Goal: Task Accomplishment & Management: Use online tool/utility

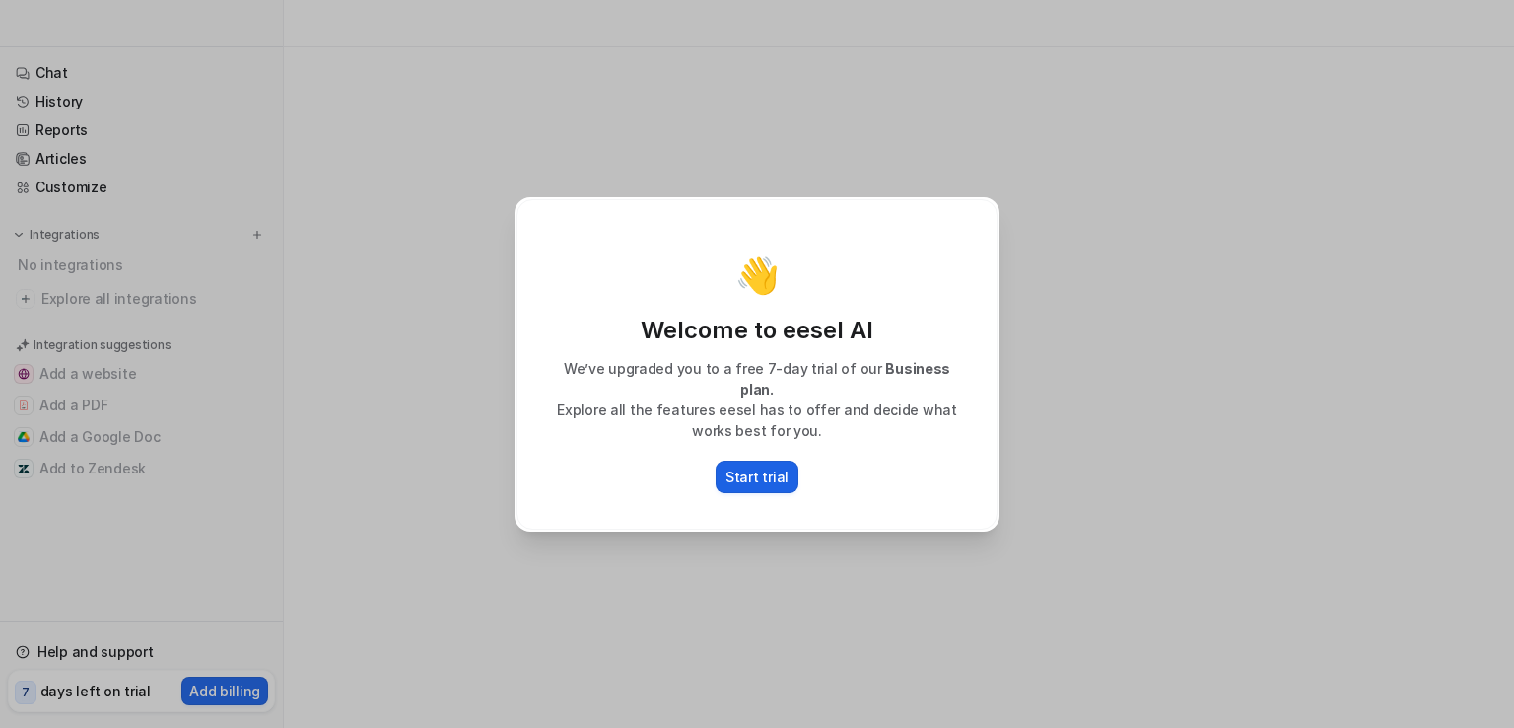
click at [749, 466] on p "Start trial" at bounding box center [757, 476] width 63 height 21
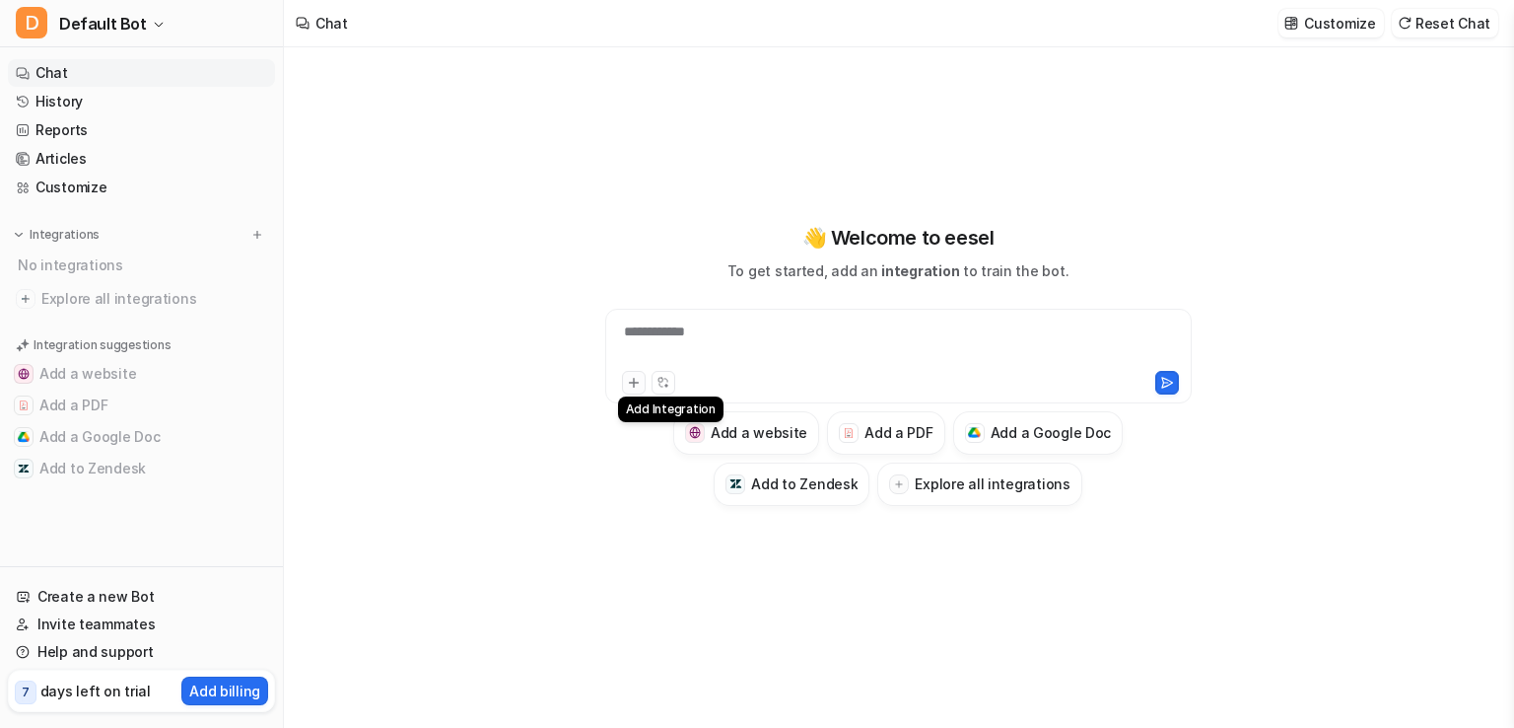
click at [631, 386] on icon at bounding box center [634, 383] width 14 height 14
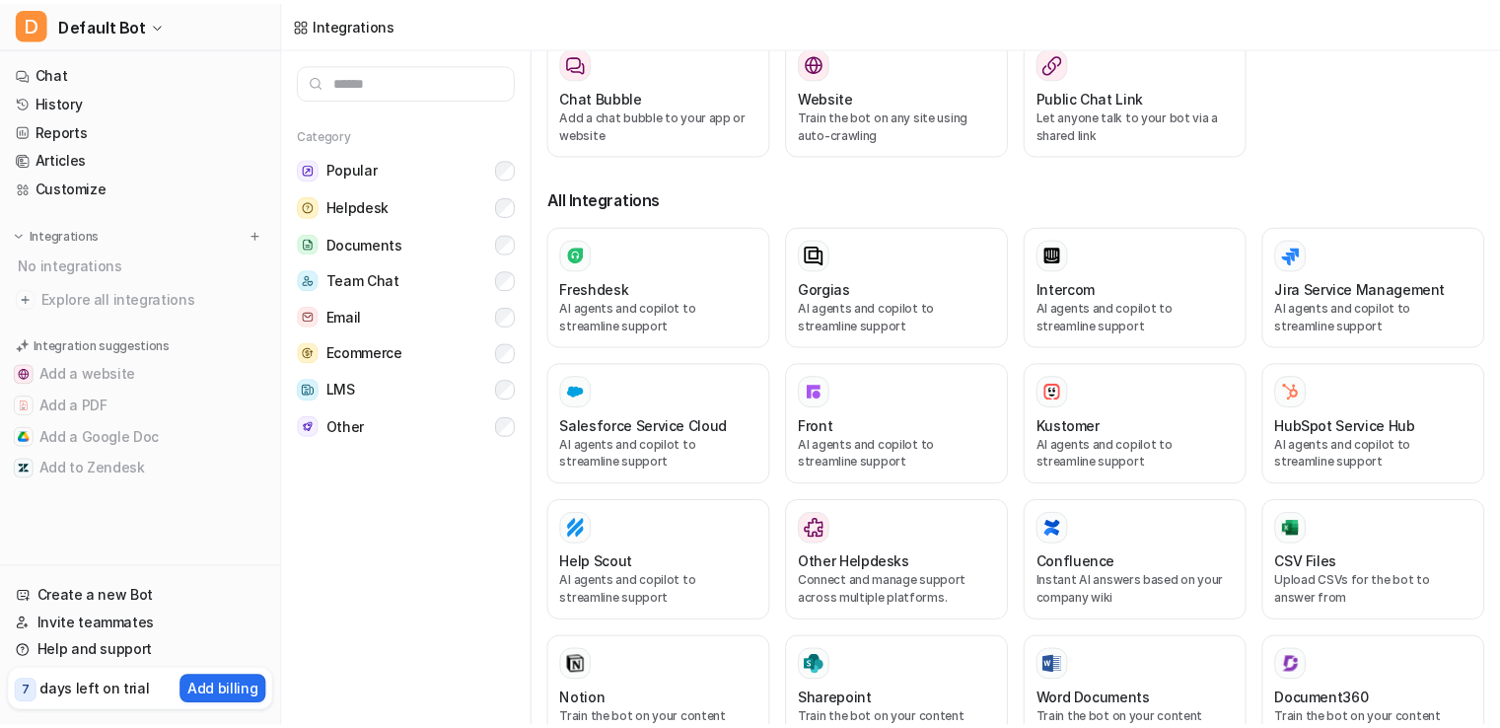
scroll to position [216, 0]
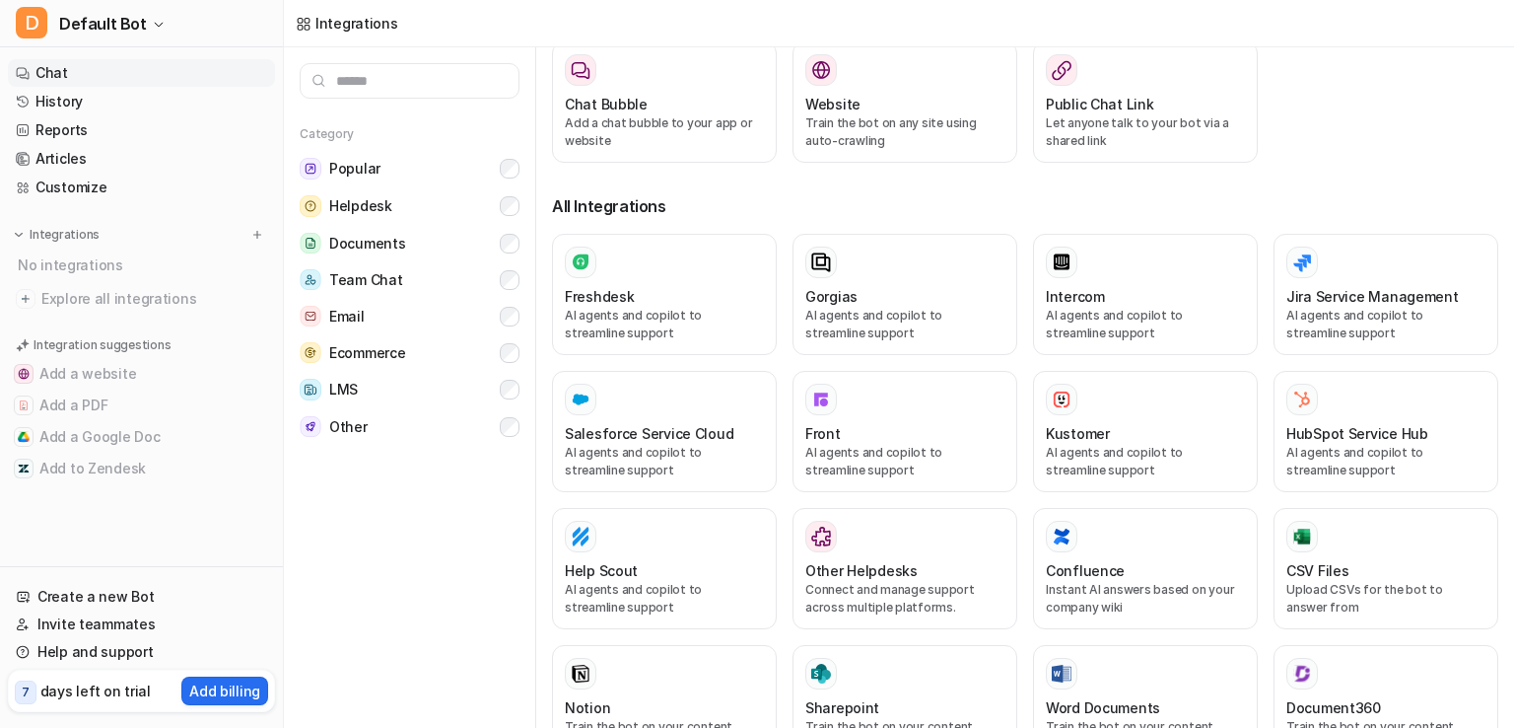
click at [69, 72] on link "Chat" at bounding box center [141, 73] width 267 height 28
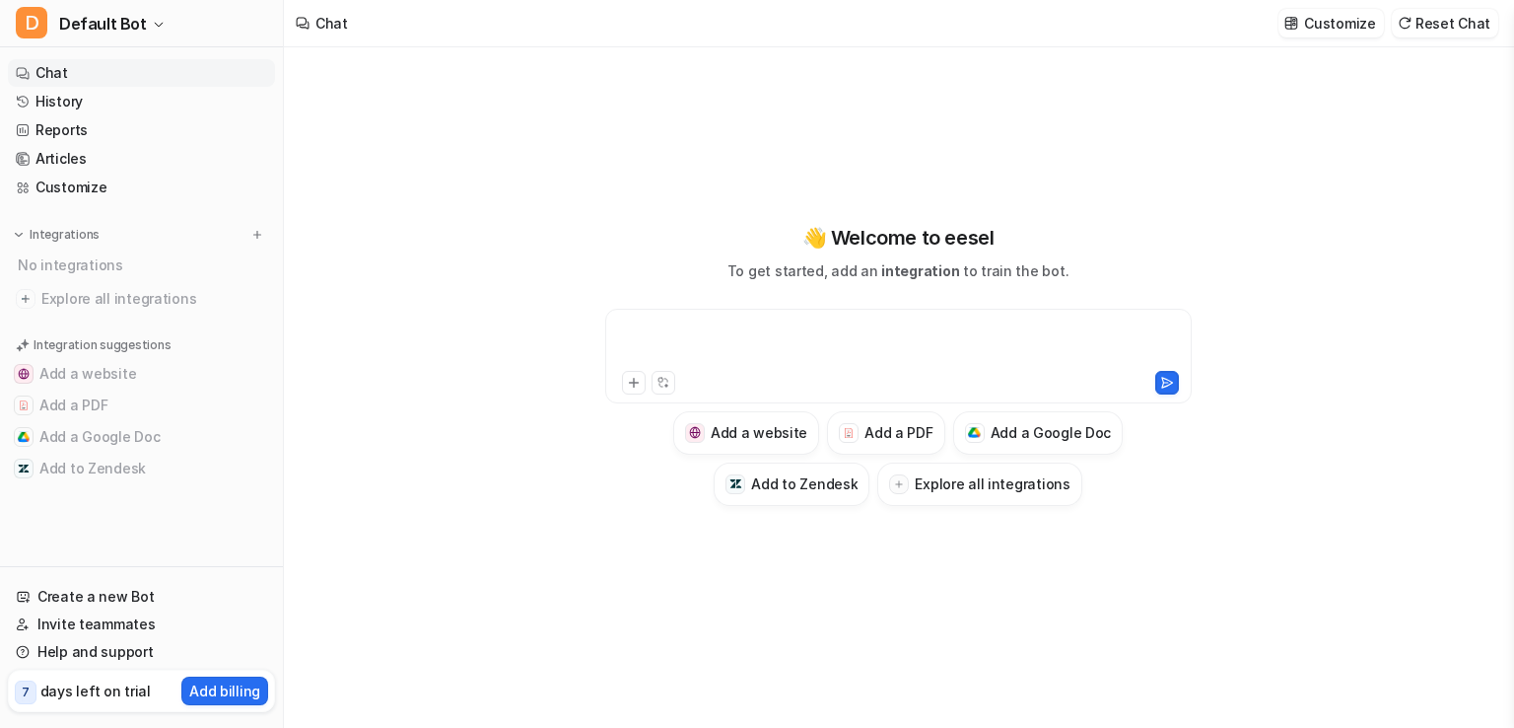
click at [696, 348] on div at bounding box center [898, 343] width 577 height 45
click at [662, 383] on icon at bounding box center [663, 382] width 13 height 13
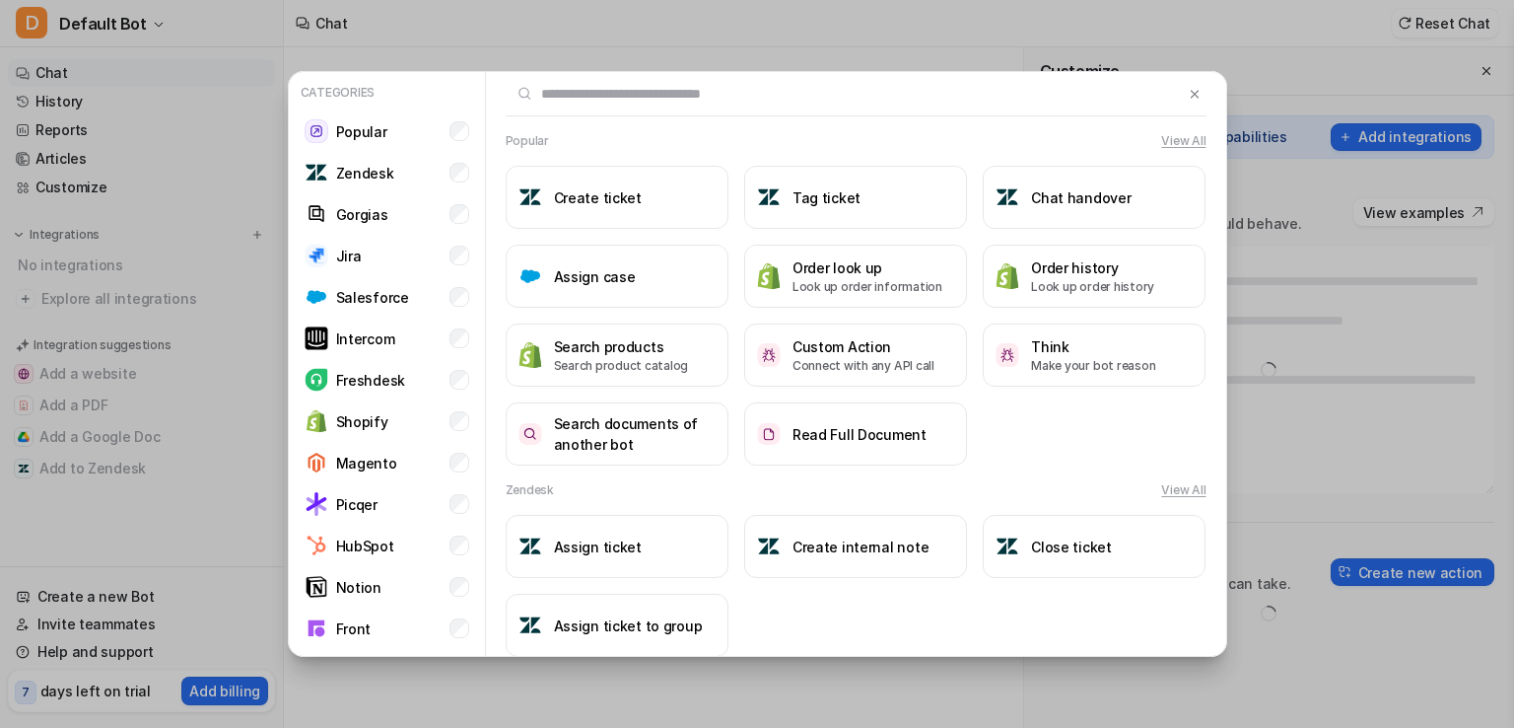
type textarea "**********"
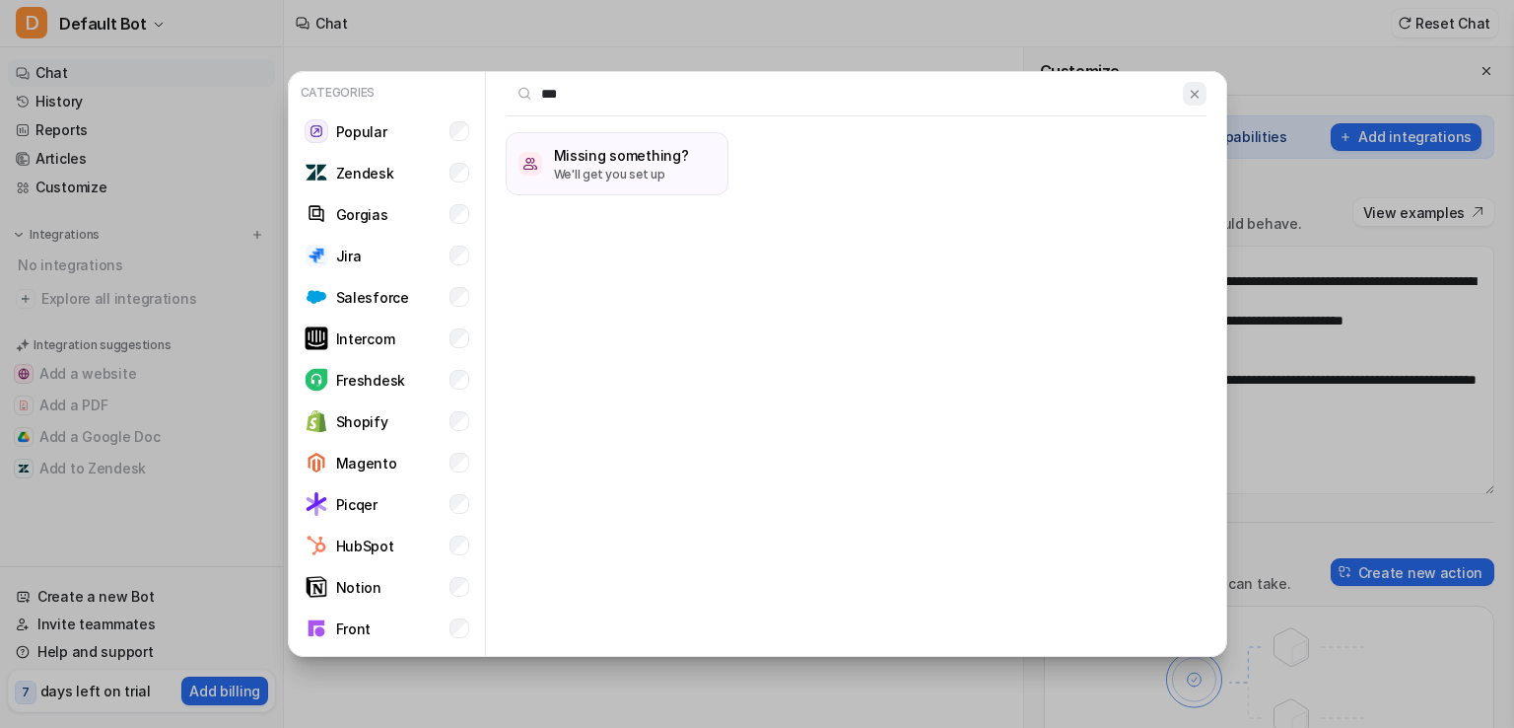
type input "***"
click at [1188, 95] on img at bounding box center [1195, 94] width 14 height 15
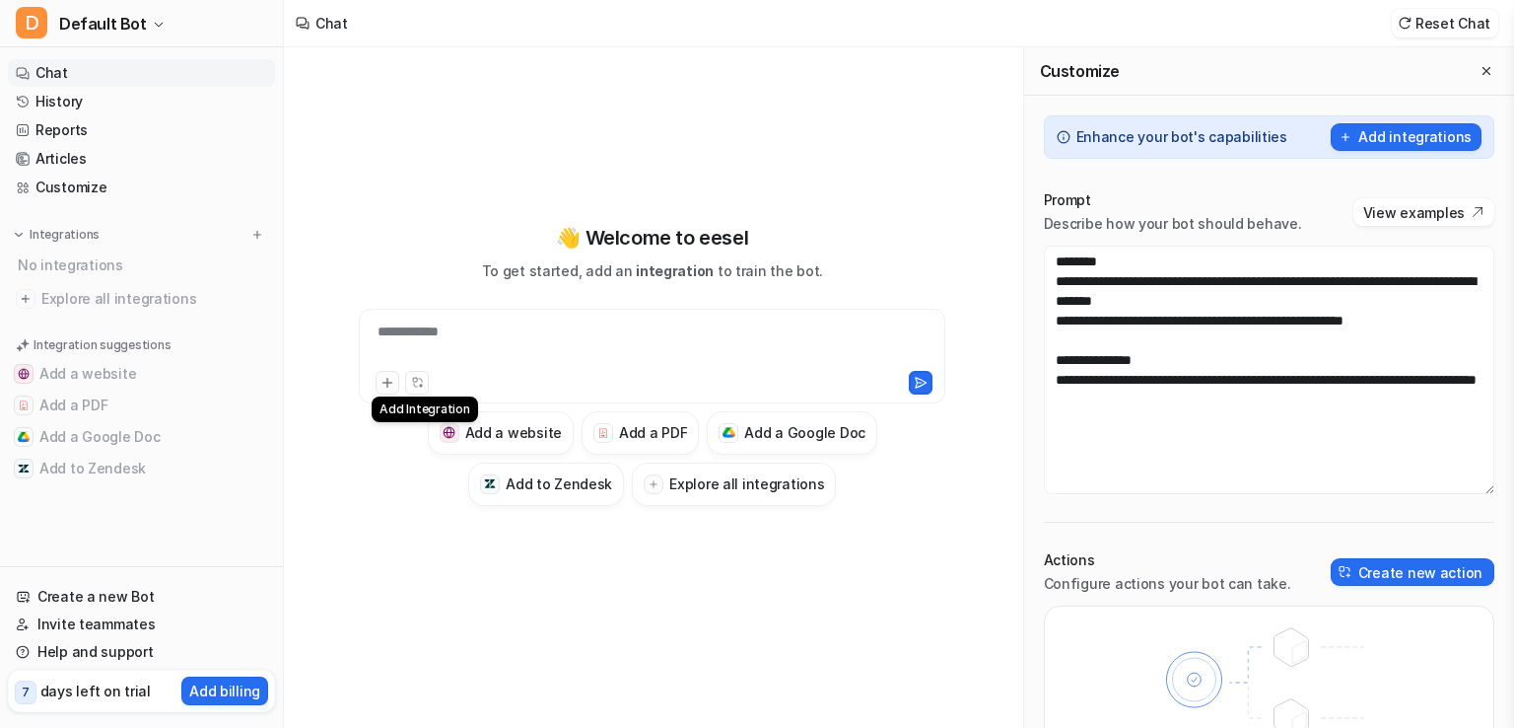
click at [384, 384] on icon at bounding box center [388, 383] width 14 height 14
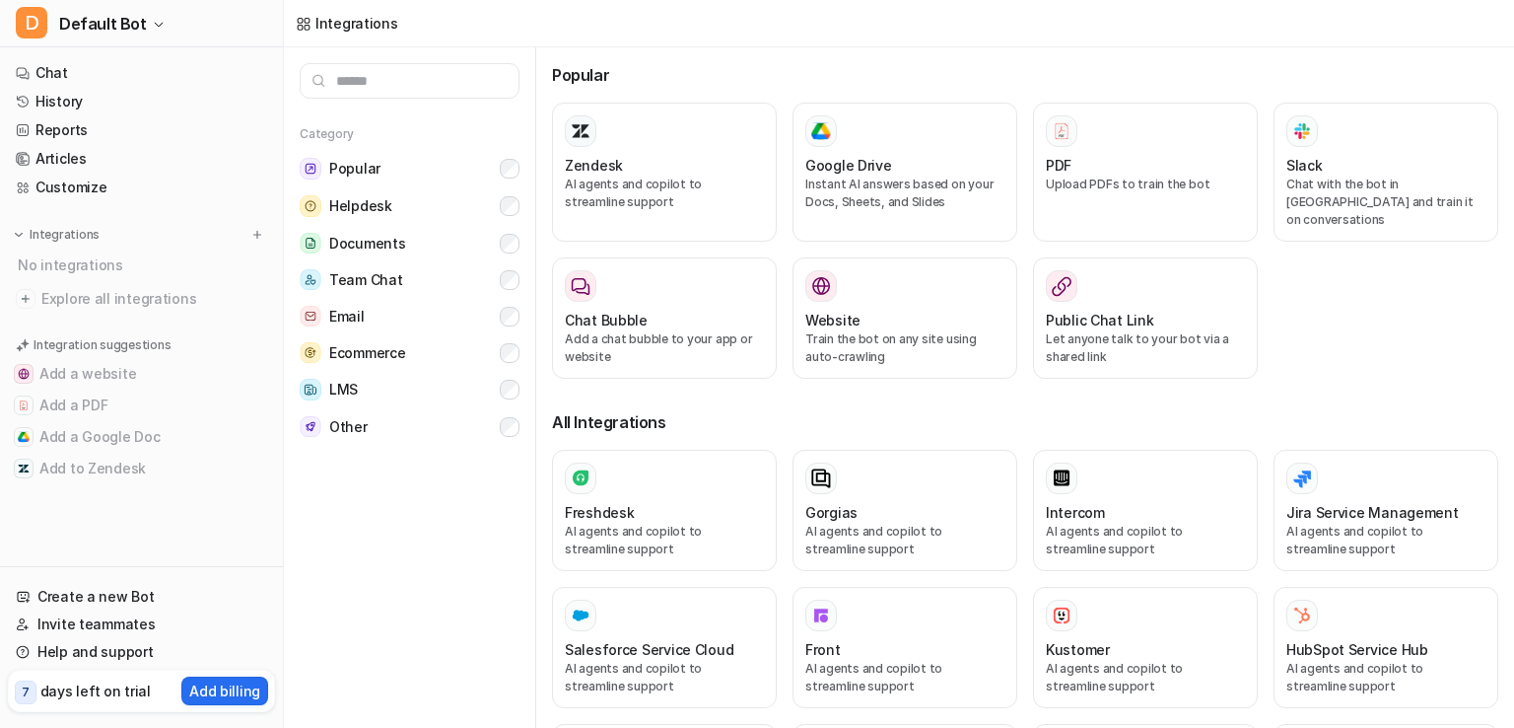
click at [477, 88] on input "text" at bounding box center [410, 80] width 220 height 35
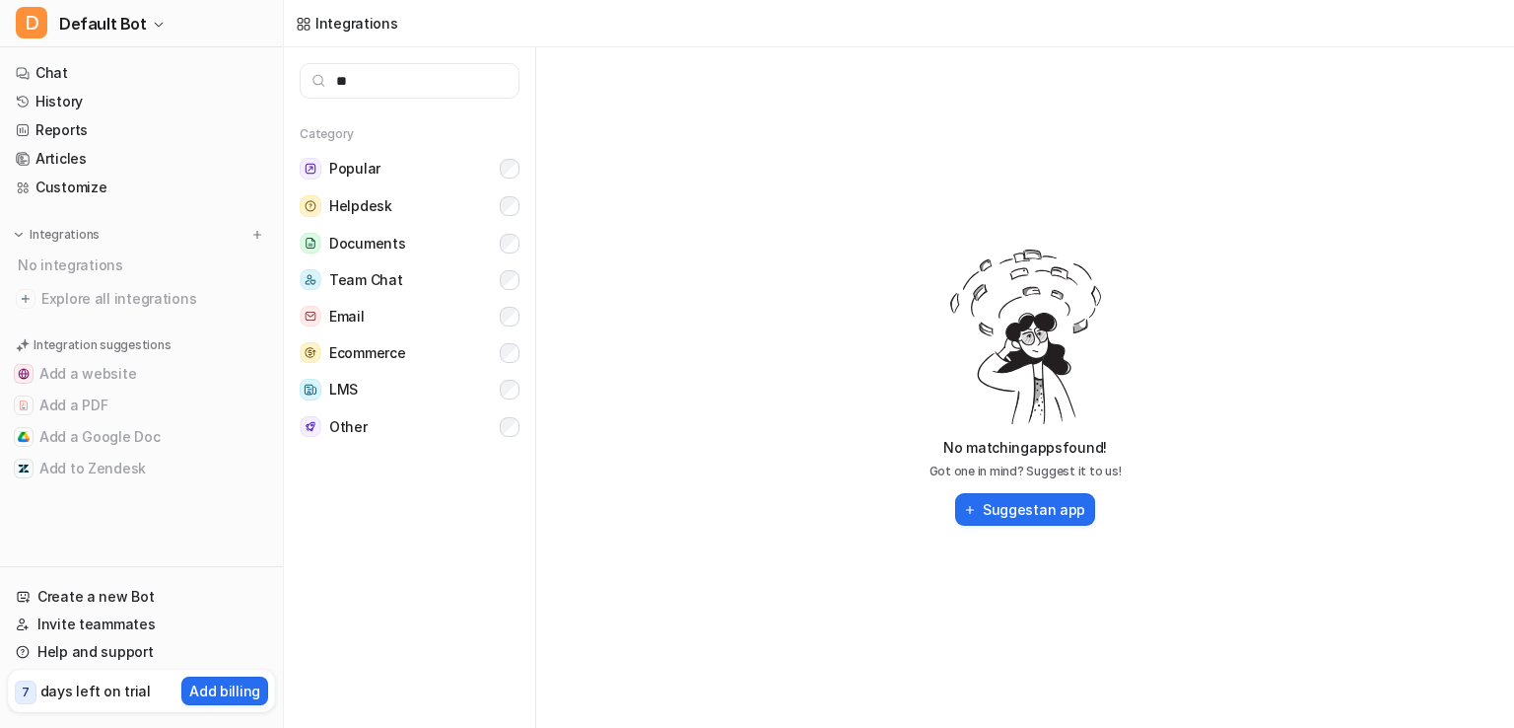
type input "*"
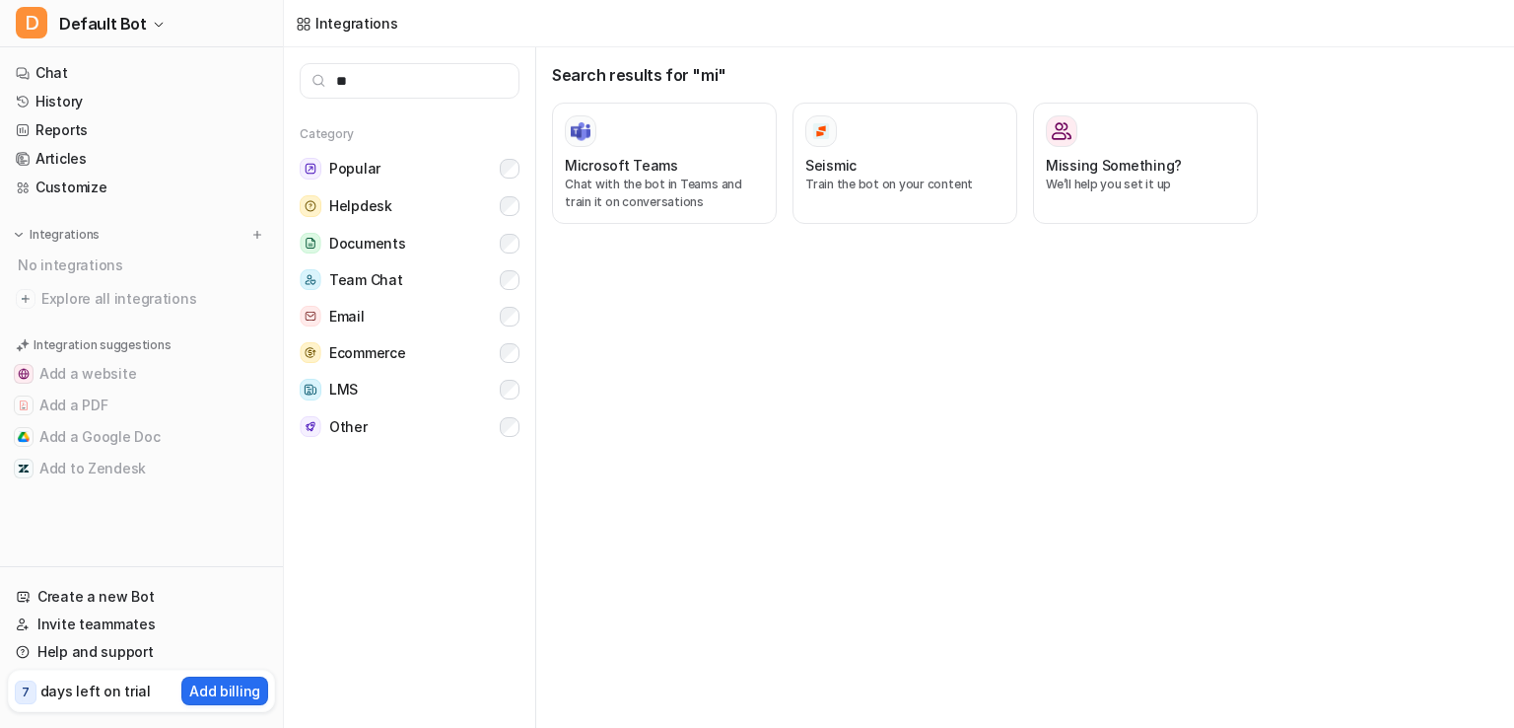
type input "*"
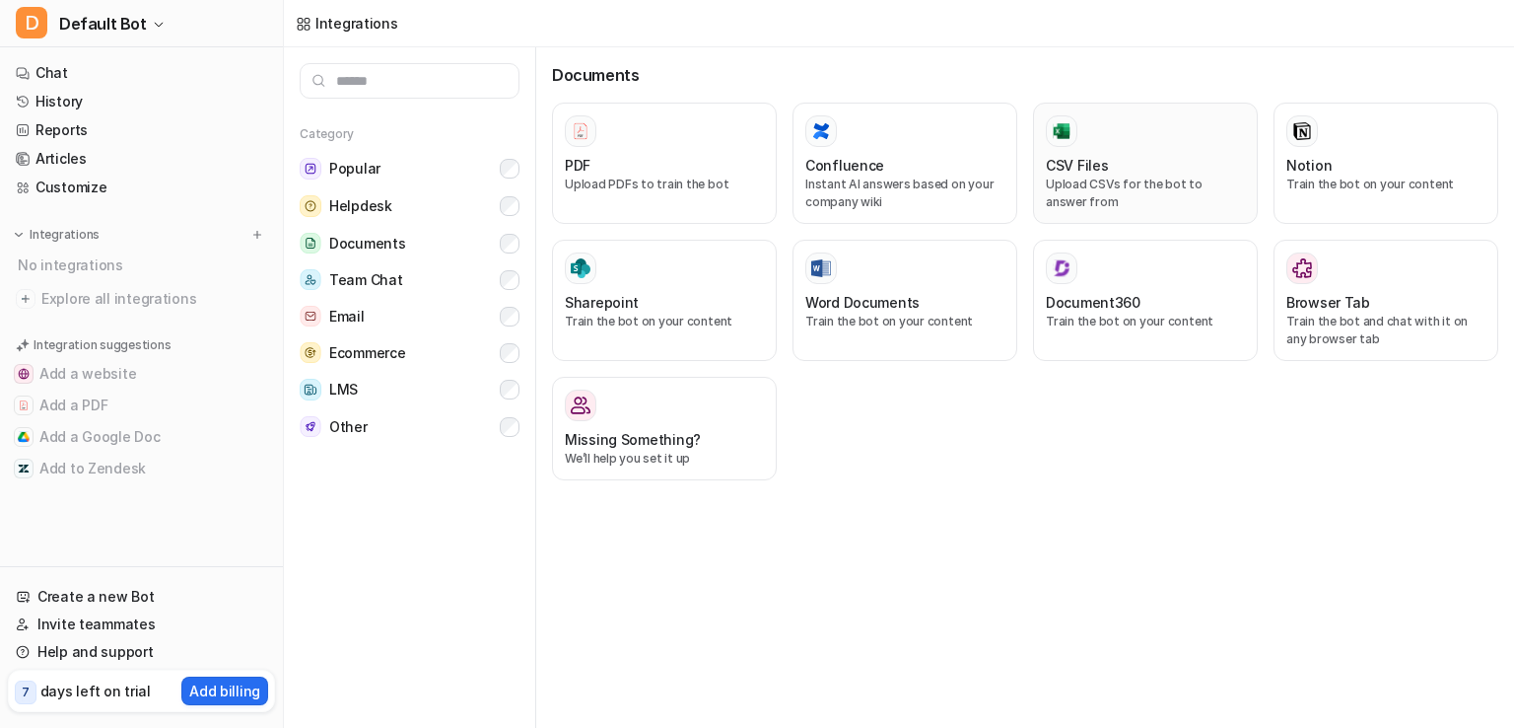
click at [1140, 177] on p "Upload CSVs for the bot to answer from" at bounding box center [1145, 193] width 199 height 35
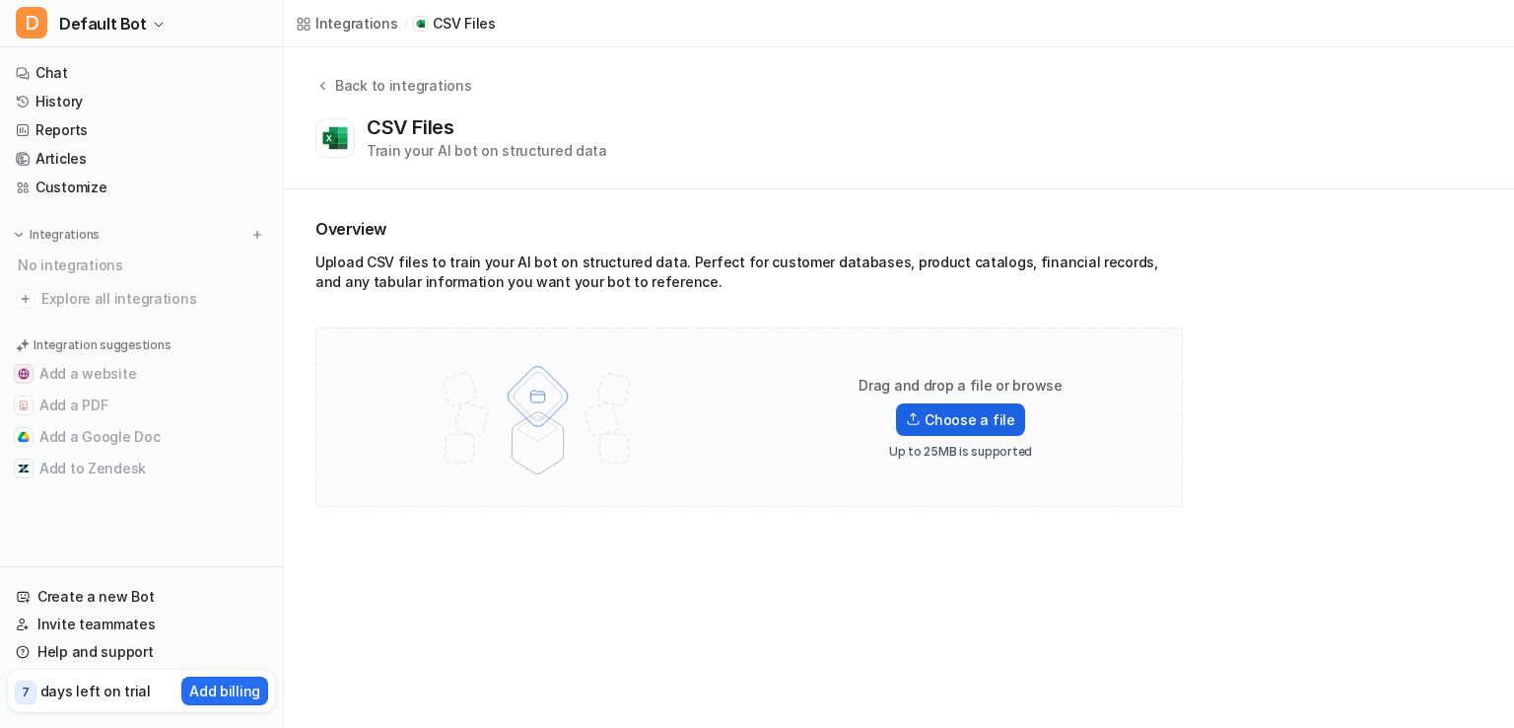
click at [975, 411] on label "Choose a file" at bounding box center [960, 419] width 128 height 33
click at [0, 0] on input "Choose a file" at bounding box center [0, 0] width 0 height 0
click at [954, 423] on label "Choose a file" at bounding box center [960, 419] width 128 height 33
click at [0, 0] on input "Choose a file" at bounding box center [0, 0] width 0 height 0
click at [121, 596] on link "Create a new Bot" at bounding box center [141, 597] width 267 height 28
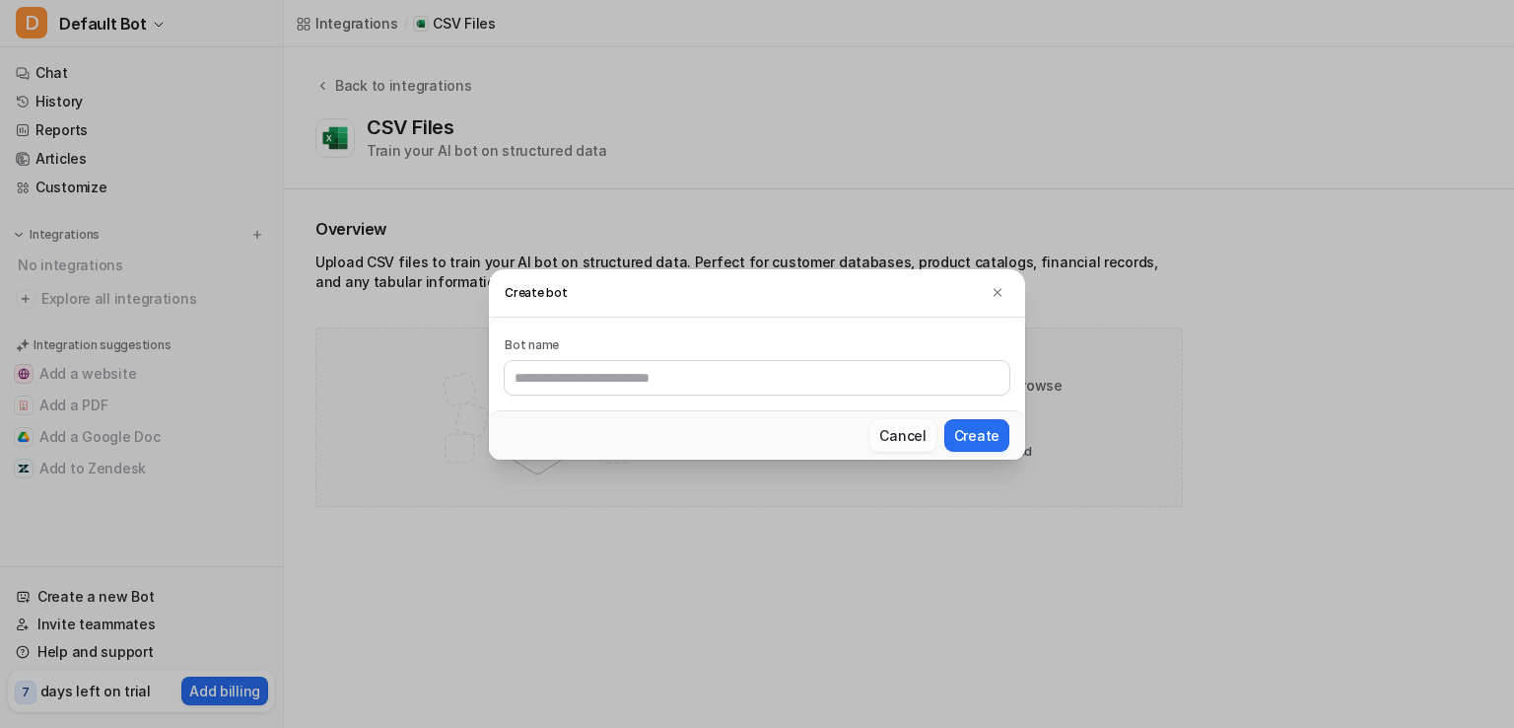
click at [900, 437] on button "Cancel" at bounding box center [903, 435] width 66 height 33
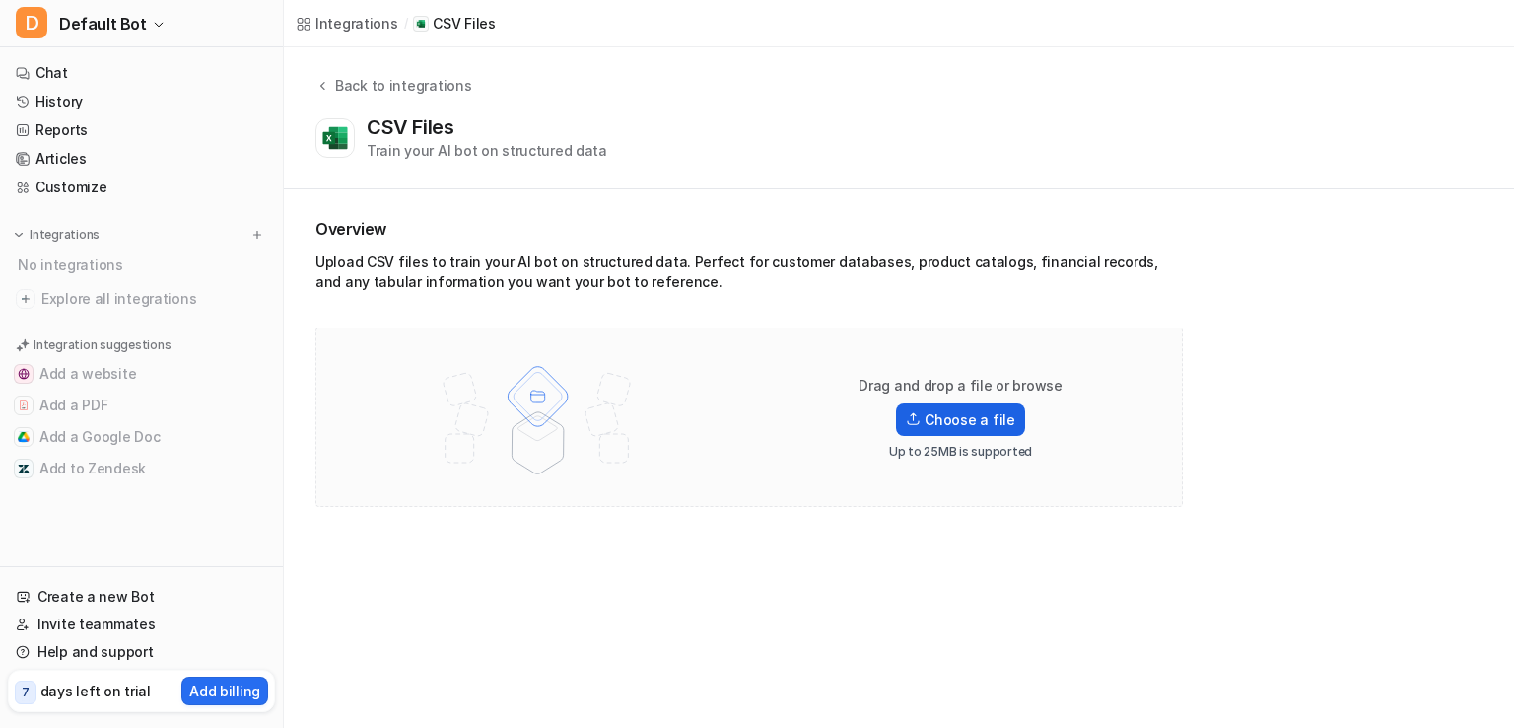
click at [948, 419] on label "Choose a file" at bounding box center [960, 419] width 128 height 33
click at [0, 0] on input "Choose a file" at bounding box center [0, 0] width 0 height 0
click at [264, 237] on img at bounding box center [257, 235] width 14 height 14
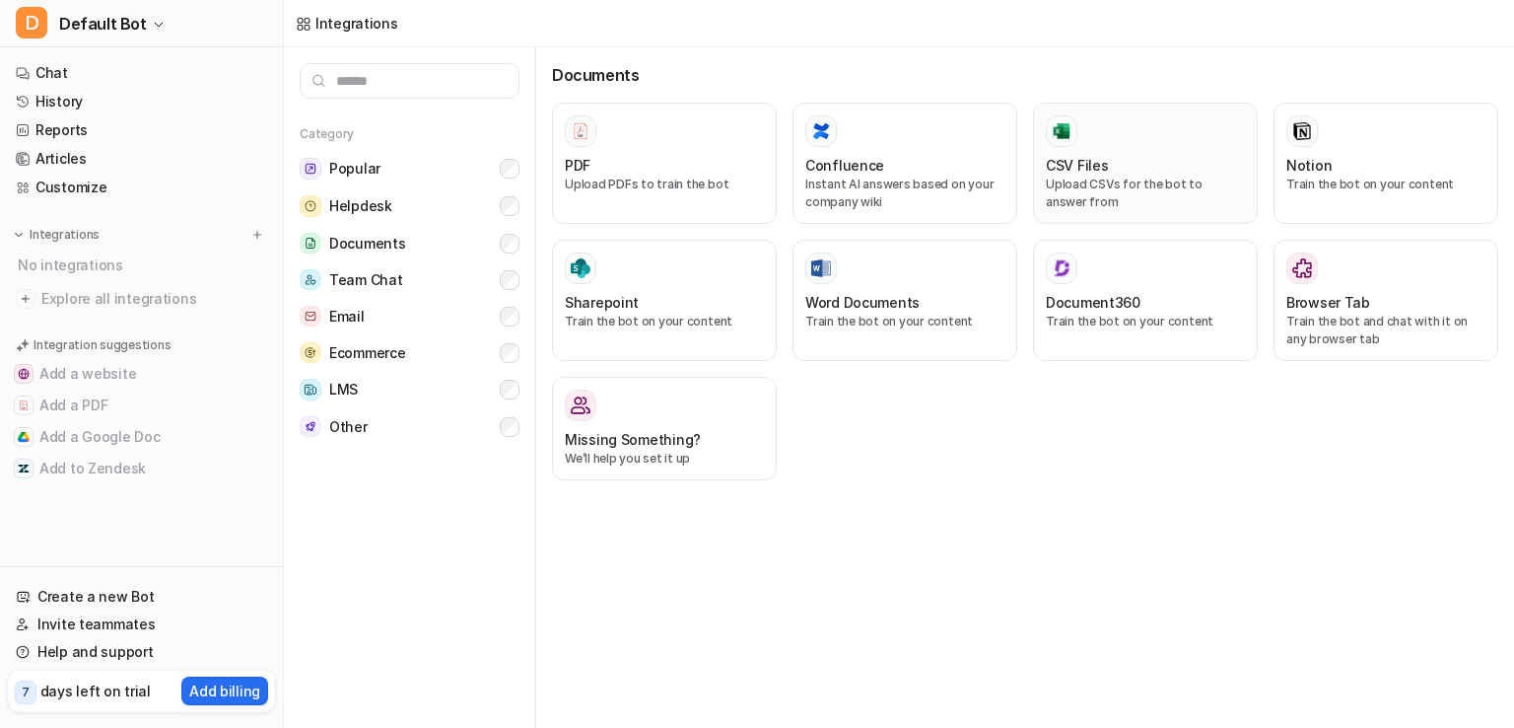
click at [1122, 168] on div "CSV Files" at bounding box center [1145, 165] width 199 height 21
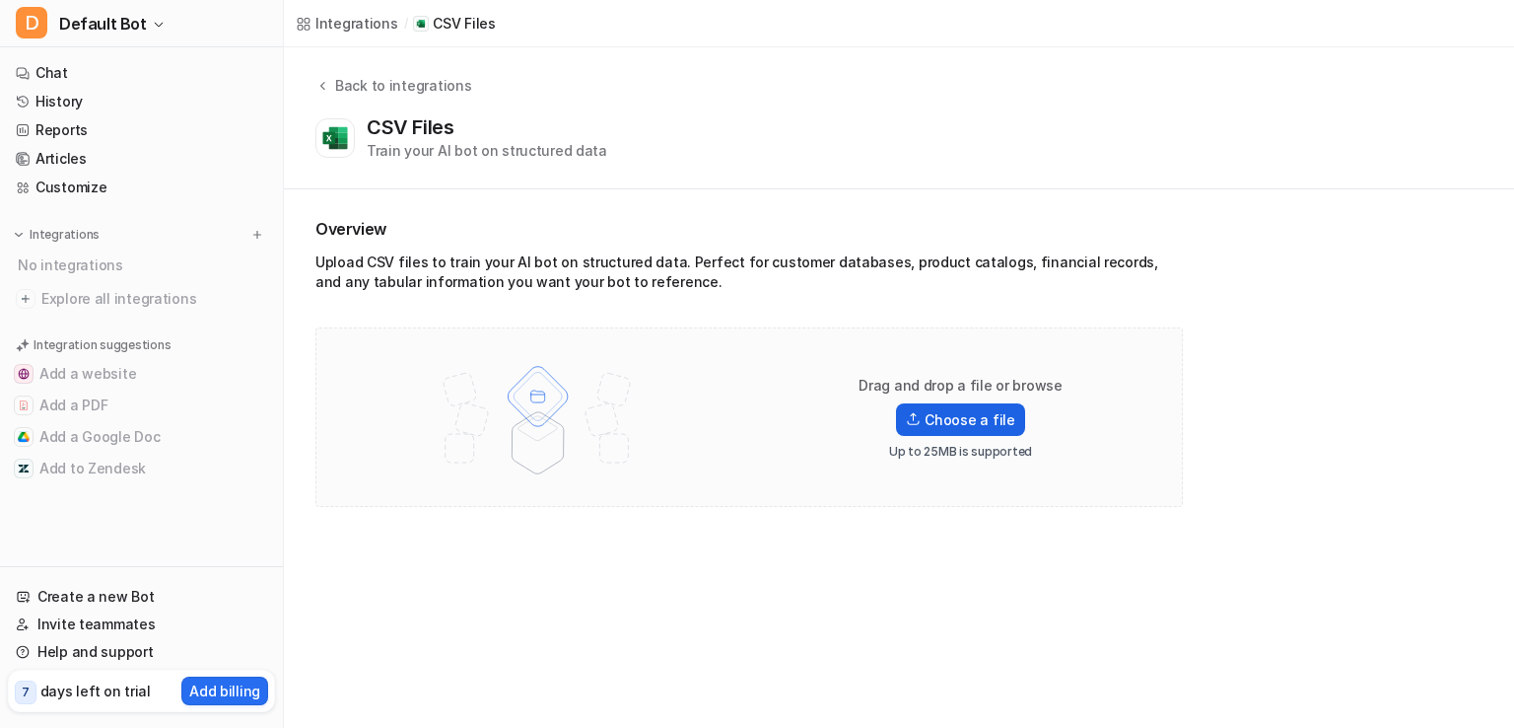
click at [971, 410] on label "Choose a file" at bounding box center [960, 419] width 128 height 33
click at [0, 0] on input "Choose a file" at bounding box center [0, 0] width 0 height 0
click at [246, 406] on icon at bounding box center [248, 403] width 20 height 20
click at [249, 532] on icon at bounding box center [247, 531] width 5 height 9
click at [132, 470] on button "Add to Zendesk" at bounding box center [141, 469] width 267 height 32
